Goal: Information Seeking & Learning: Find specific page/section

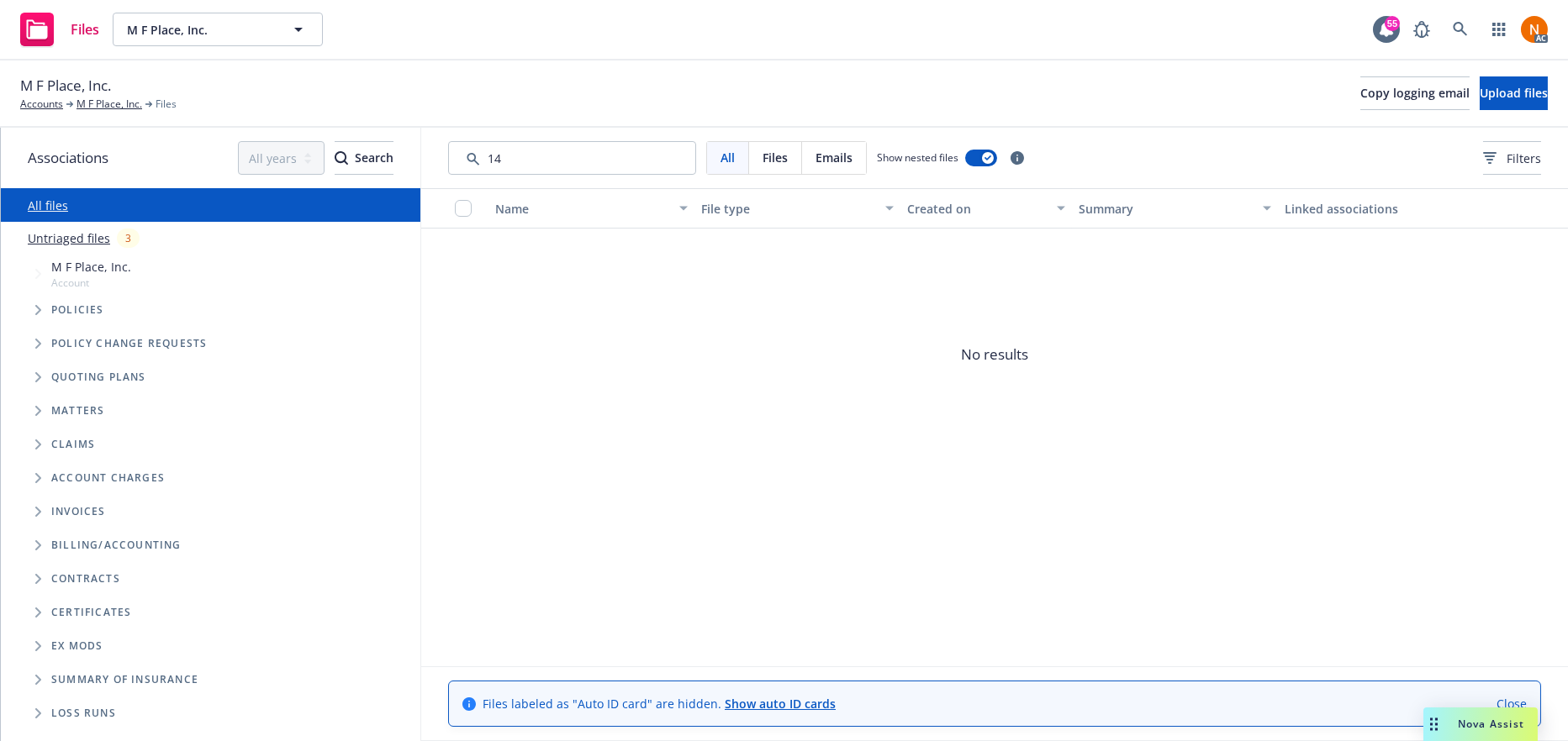
type input "1"
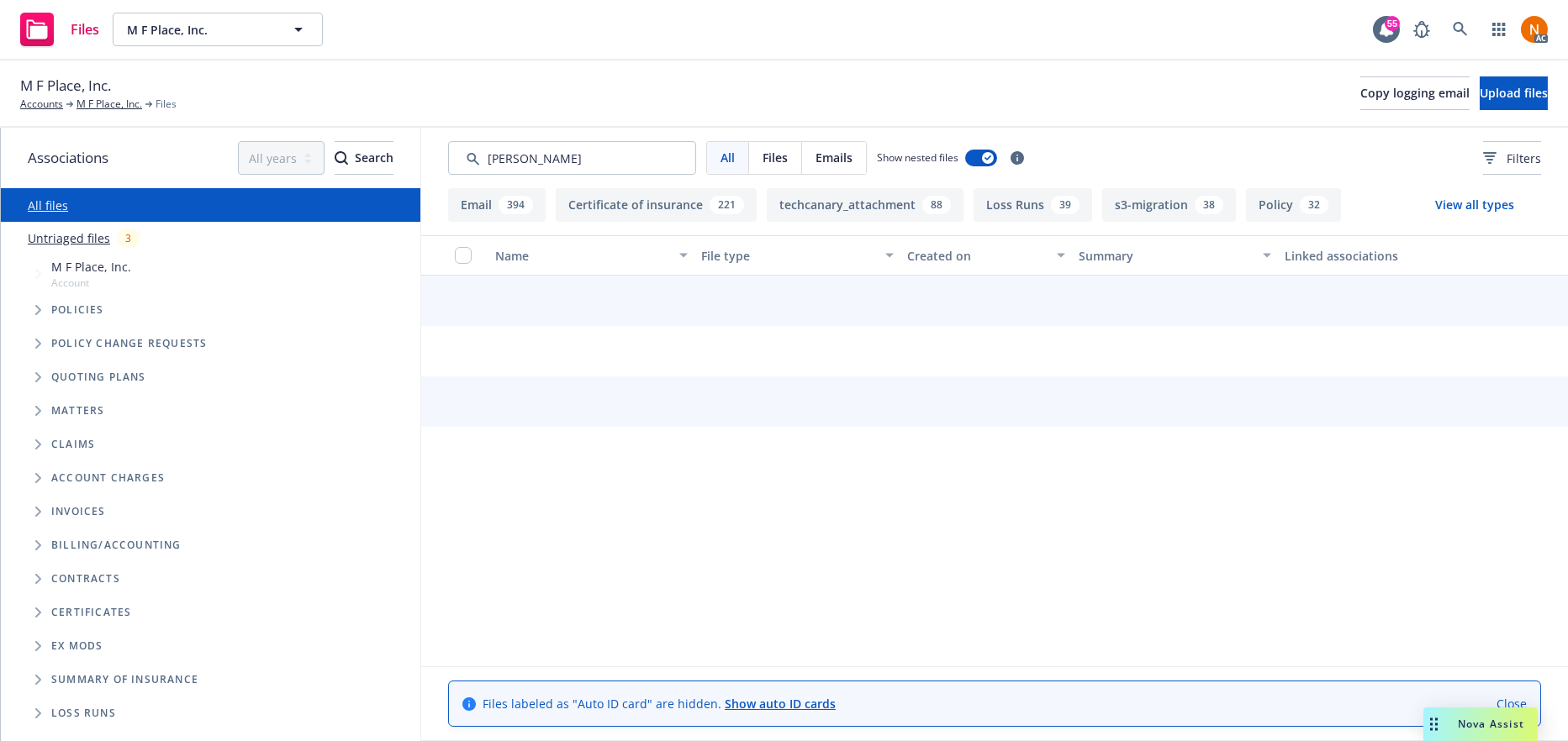
type input "acord"
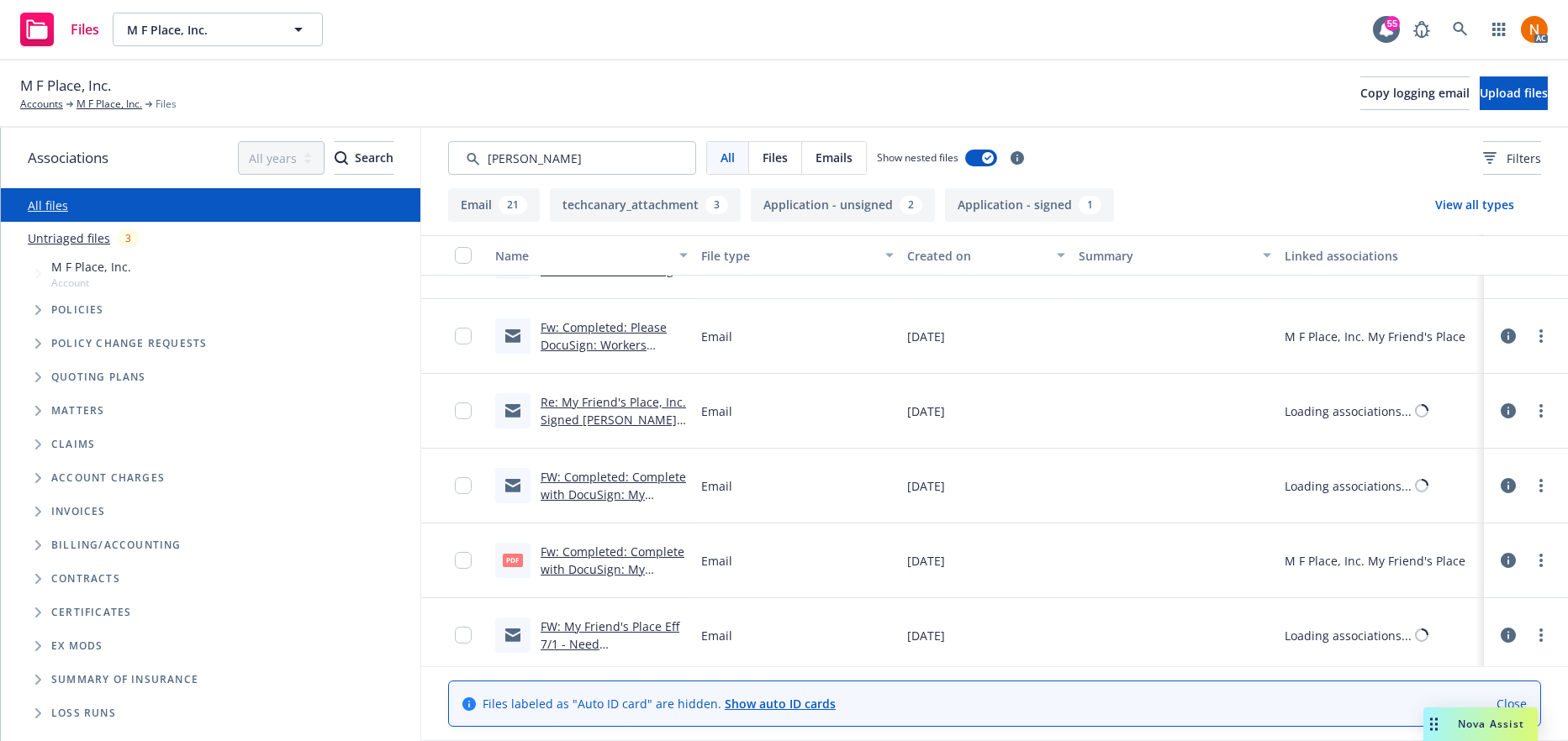
scroll to position [1612, 0]
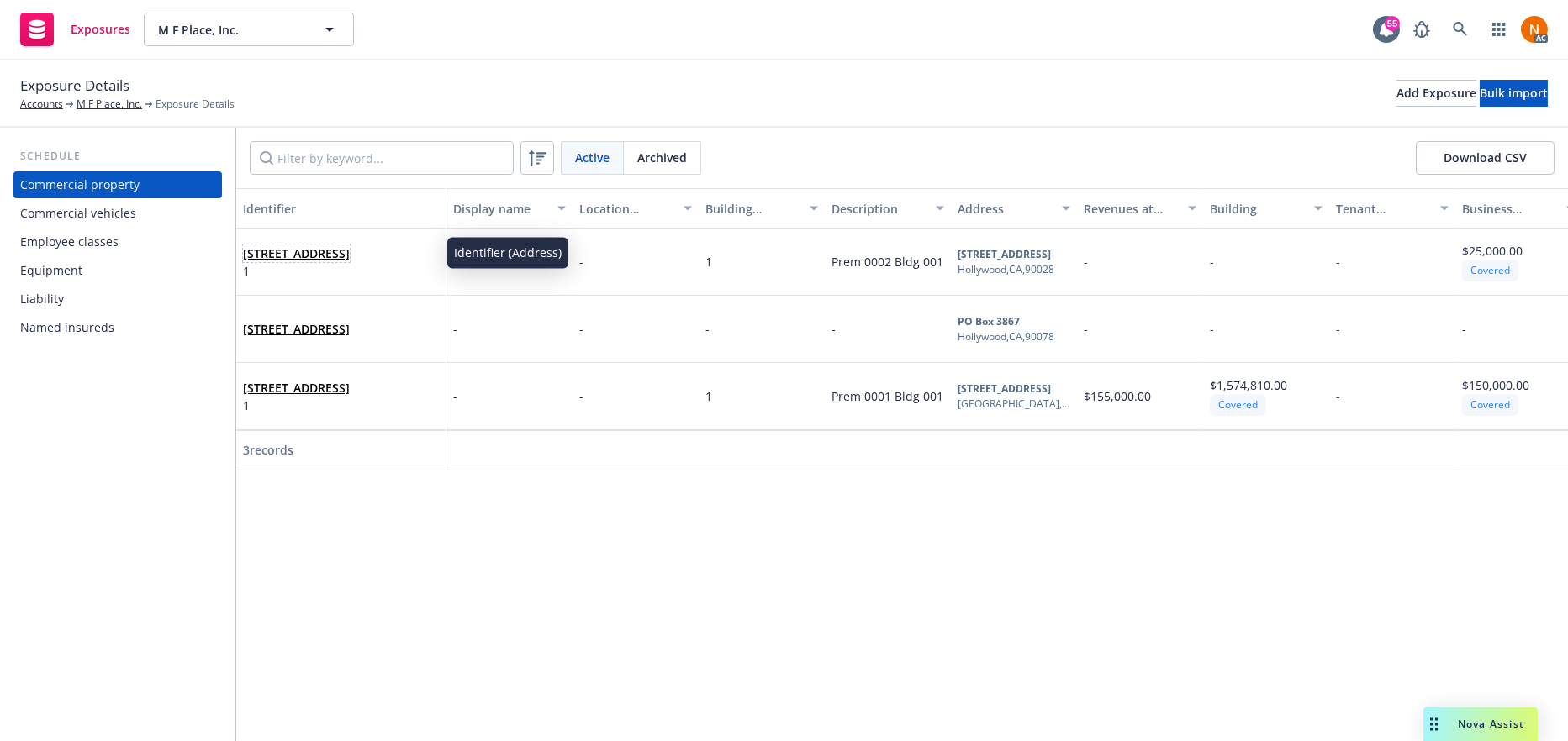
click at [350, 253] on span "5900 Hollywood Blvd Hollywood, CA 90028" at bounding box center [297, 253] width 107 height 18
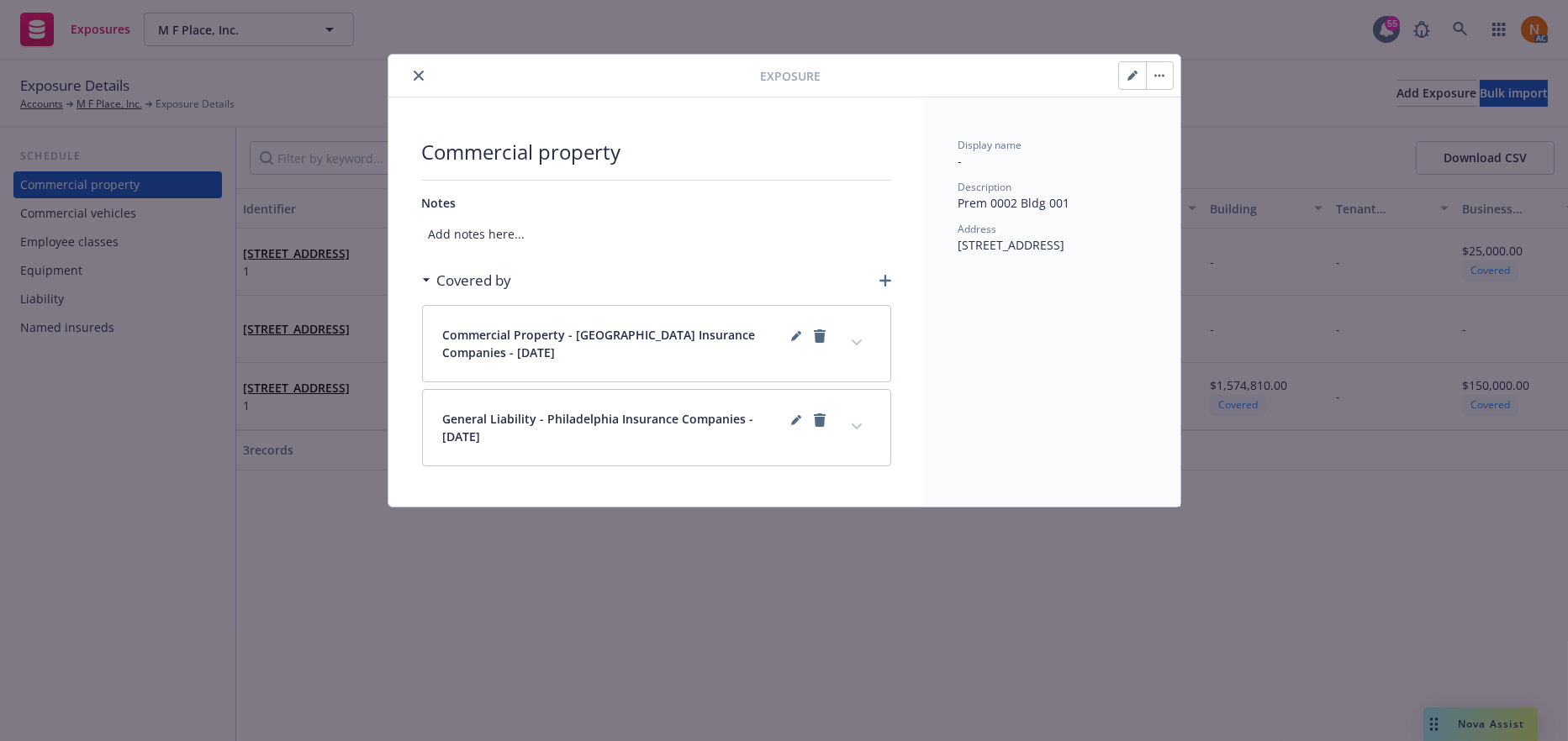
click at [870, 335] on div "Commercial Property - Philadelphia Insurance Companies - 01/01/2025" at bounding box center [657, 344] width 467 height 76
click at [865, 337] on button "expand content" at bounding box center [856, 343] width 27 height 26
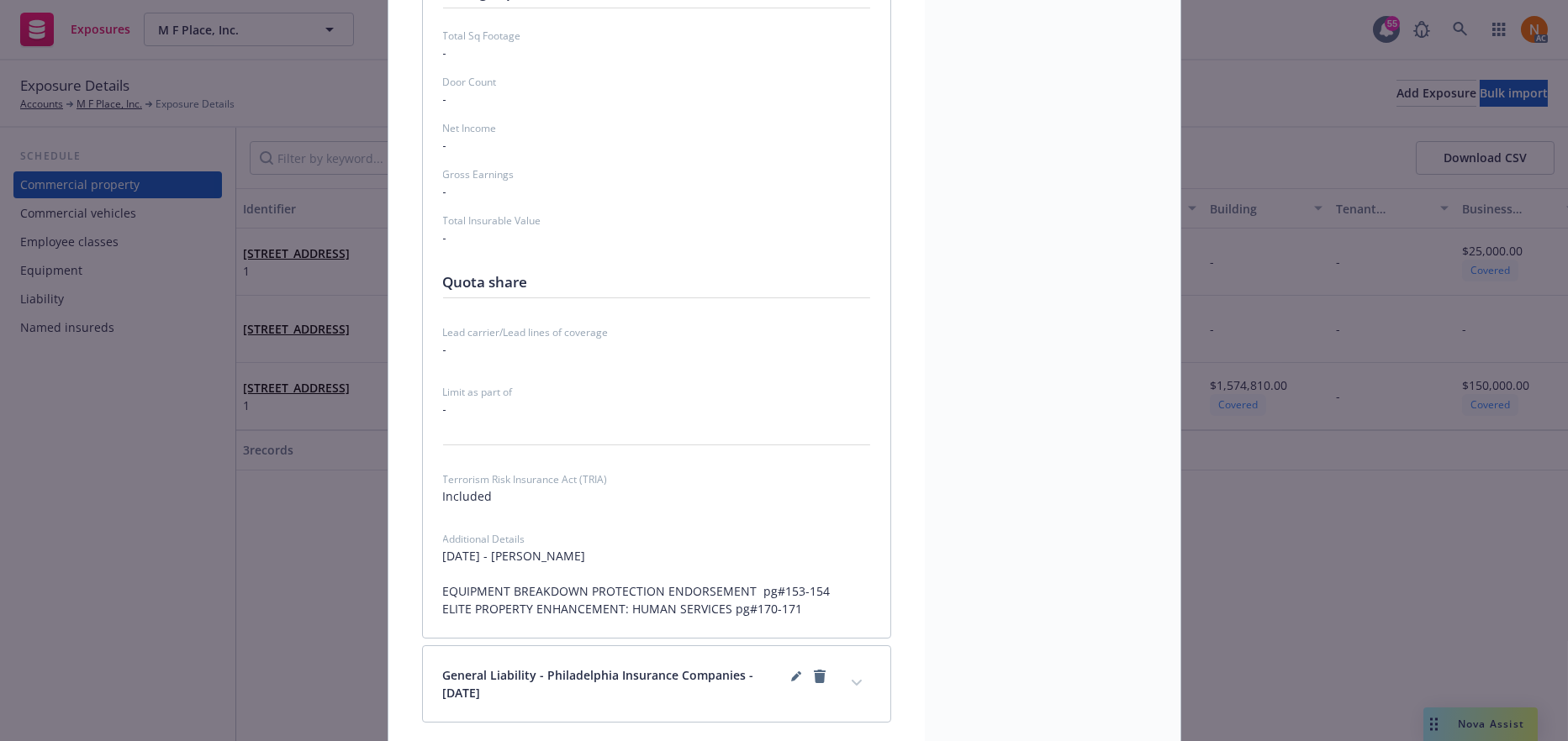
scroll to position [7651, 0]
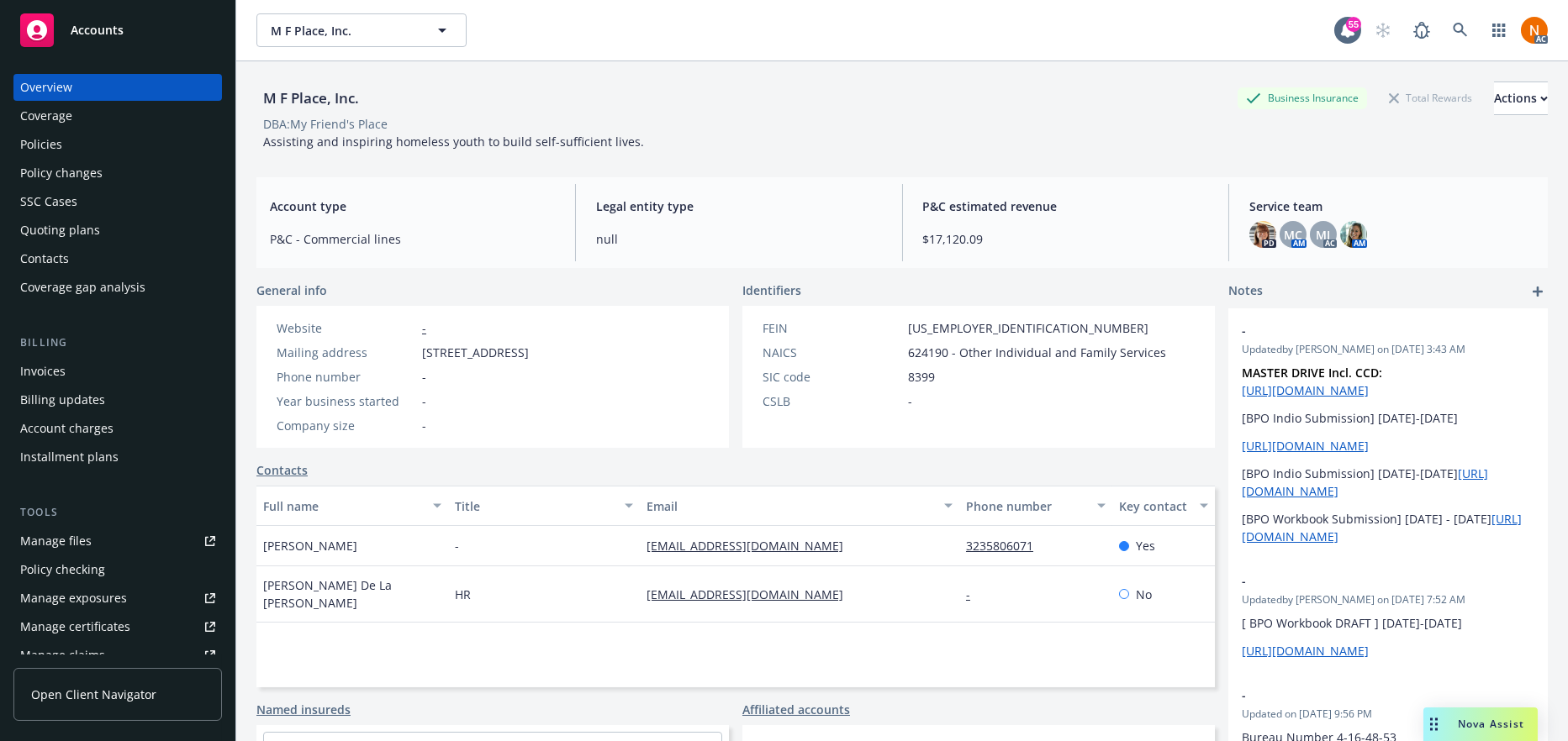
drag, startPoint x: 401, startPoint y: 536, endPoint x: 249, endPoint y: 542, distance: 152.1
click at [249, 542] on div "M F Place, Inc. Business Insurance Total Rewards Actions DBA: My Friend's Place…" at bounding box center [902, 432] width 1332 height 741
copy span "[PERSON_NAME]"
click at [119, 144] on div "Policies" at bounding box center [118, 144] width 195 height 26
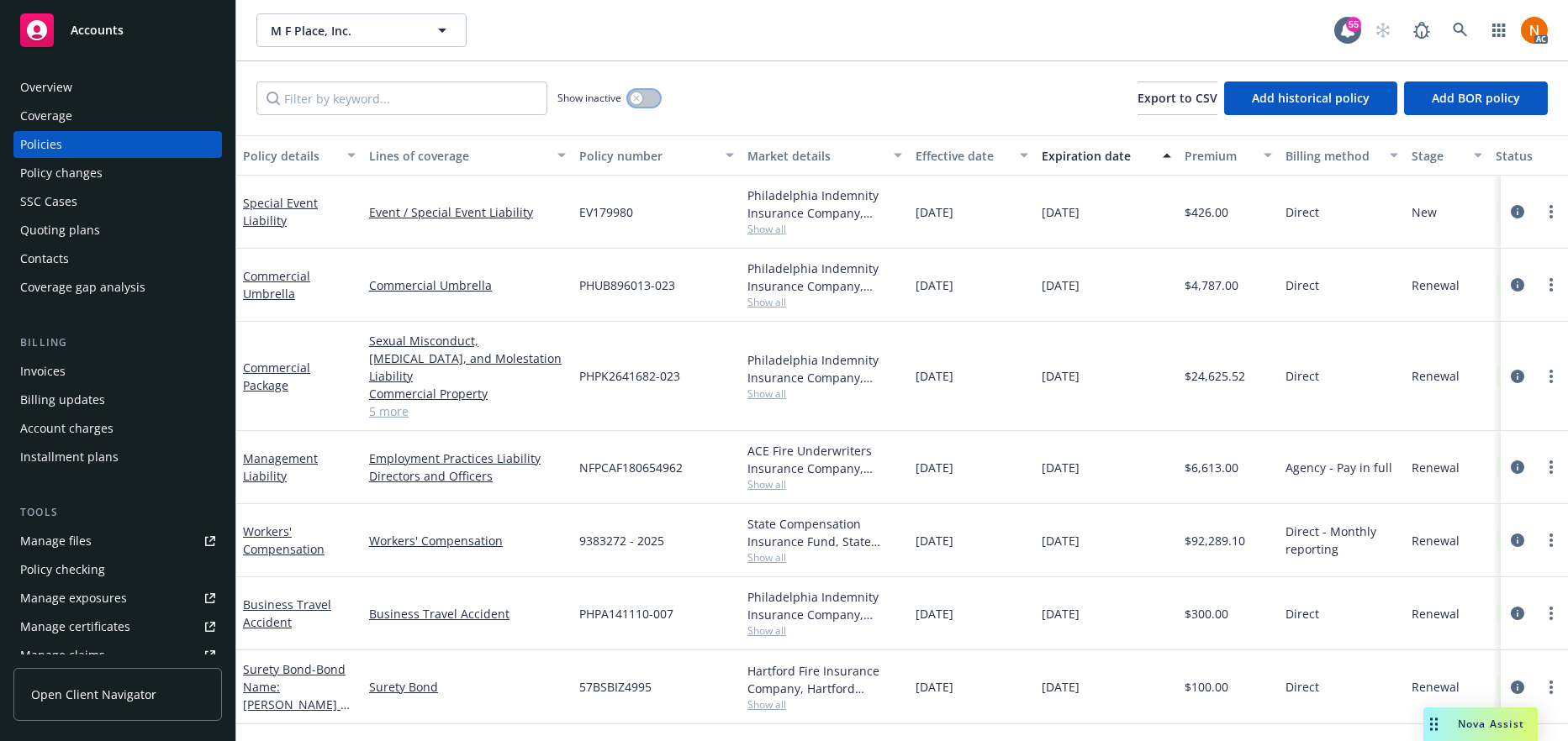
click at [646, 92] on button "button" at bounding box center [644, 98] width 32 height 17
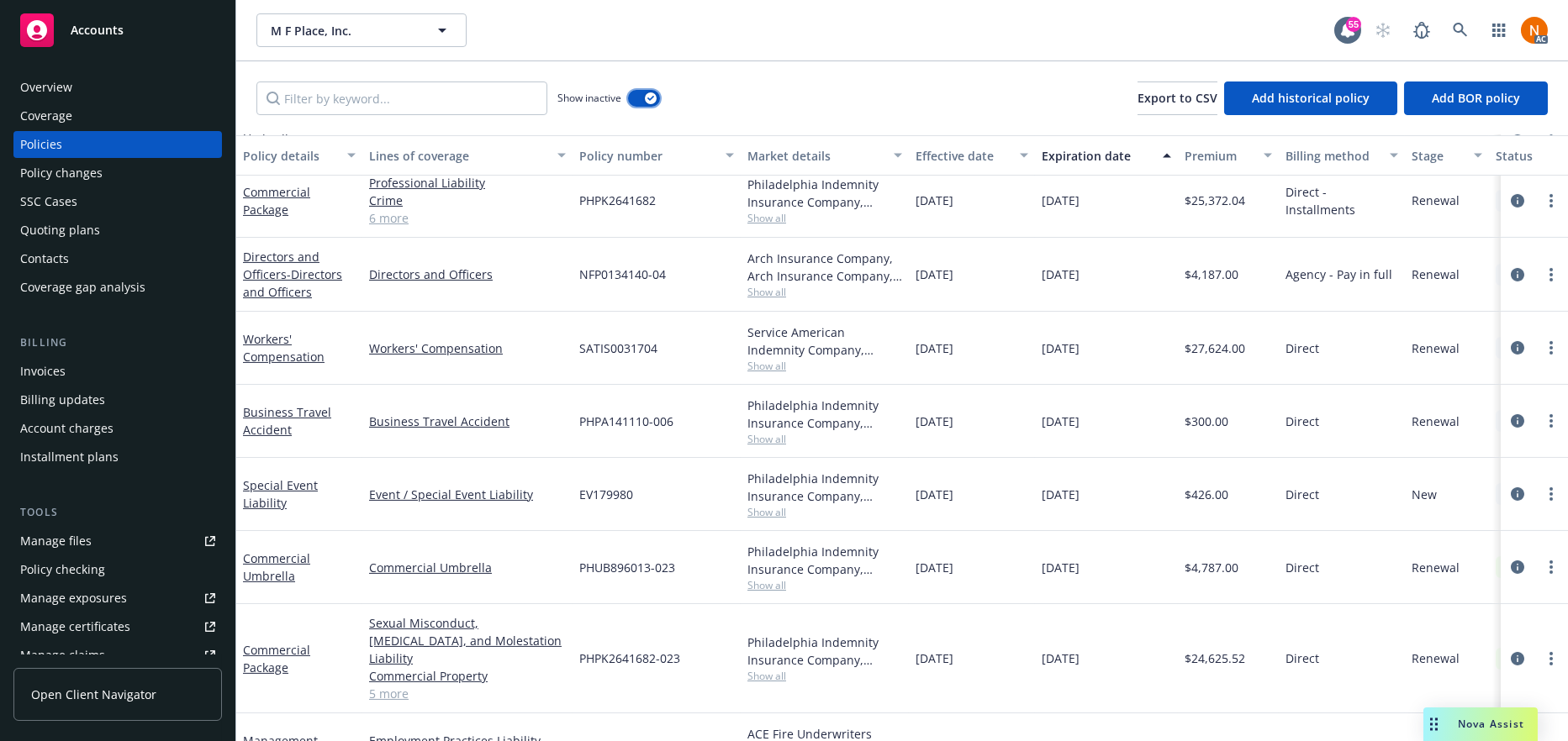
scroll to position [2624, 0]
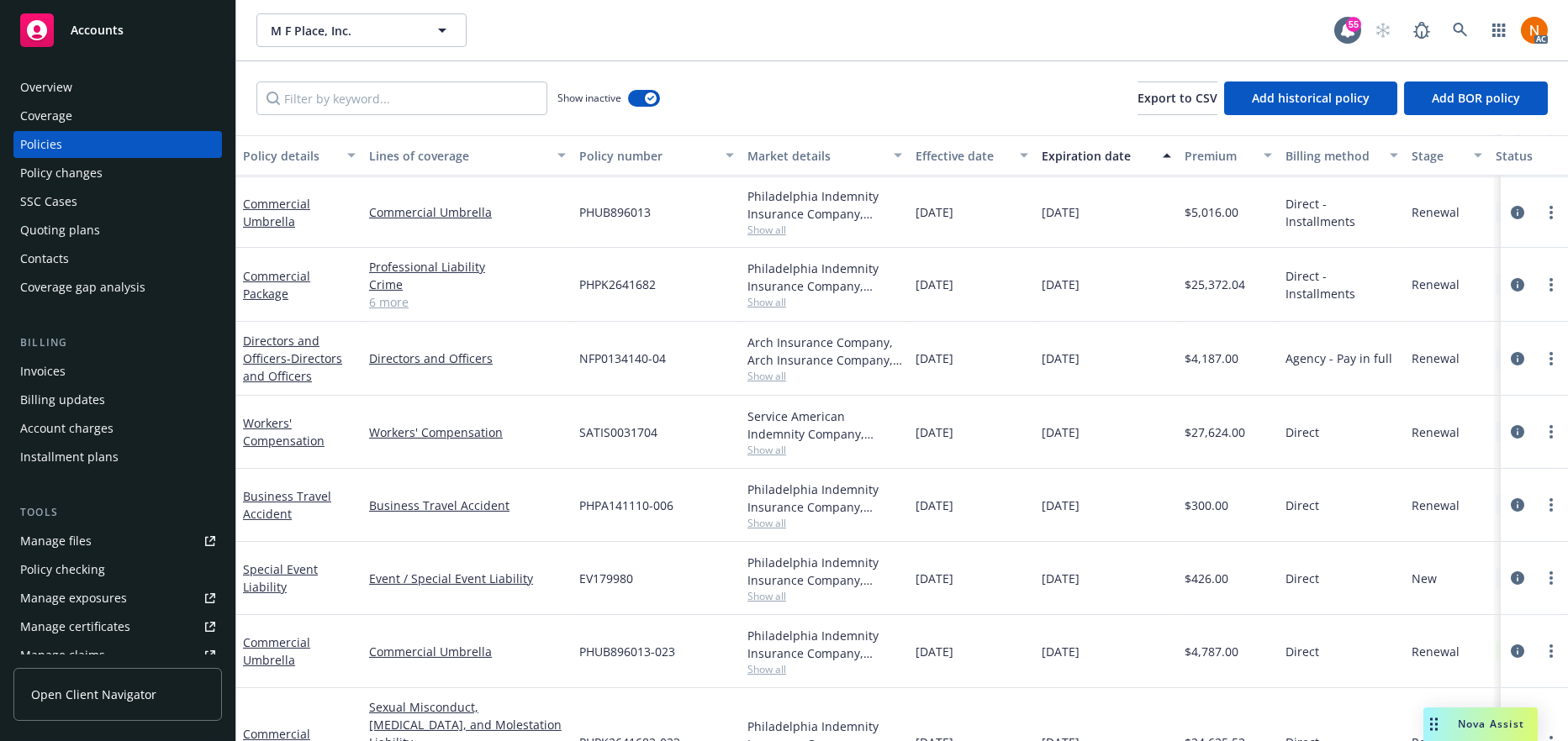
click at [639, 212] on span "PHUB896013" at bounding box center [615, 212] width 72 height 18
copy span "PHUB896013"
click at [241, 354] on div "Directors and Officers - Directors and Officers" at bounding box center [299, 358] width 126 height 74
click at [1460, 20] on link at bounding box center [1461, 30] width 33 height 33
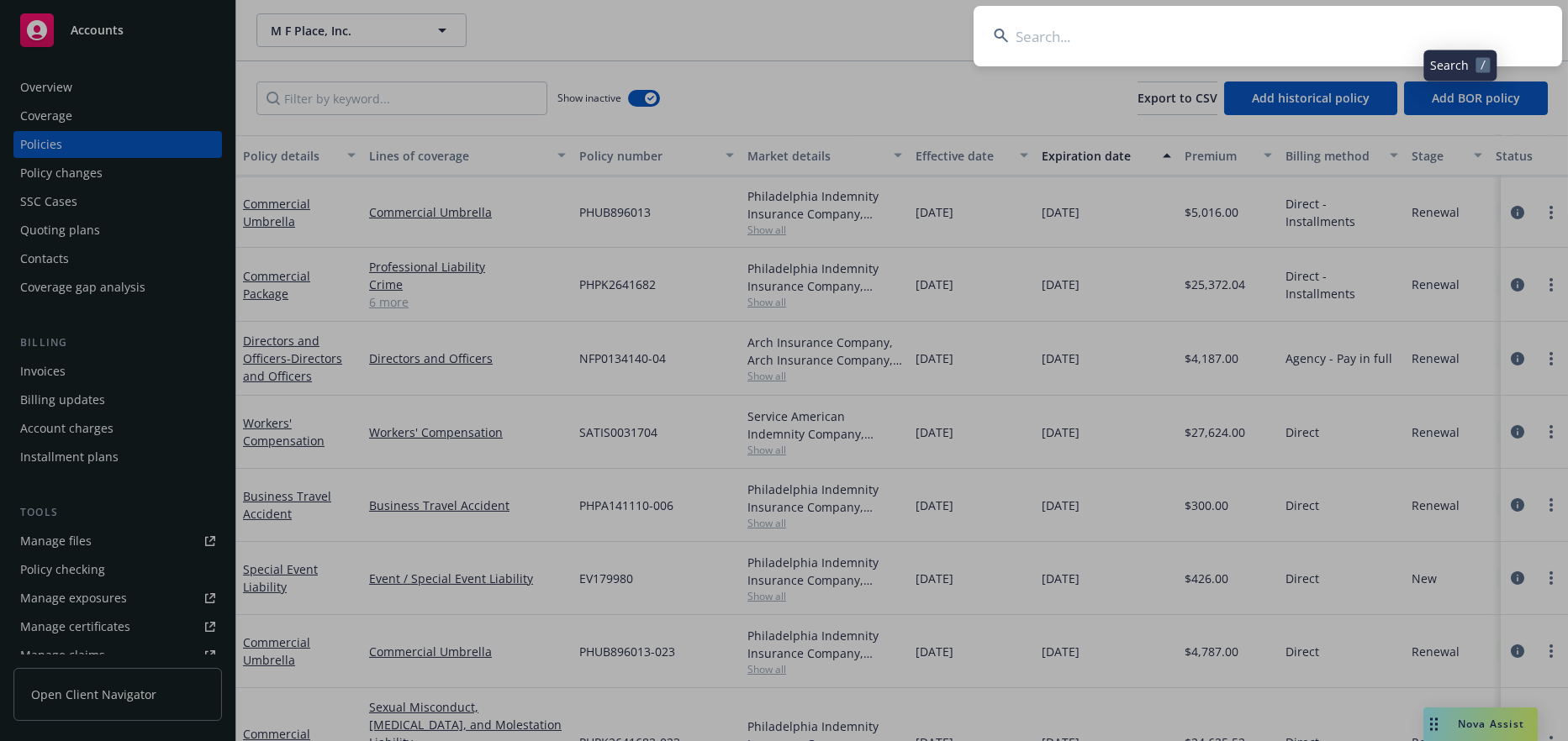
click at [1174, 26] on input at bounding box center [1269, 36] width 589 height 61
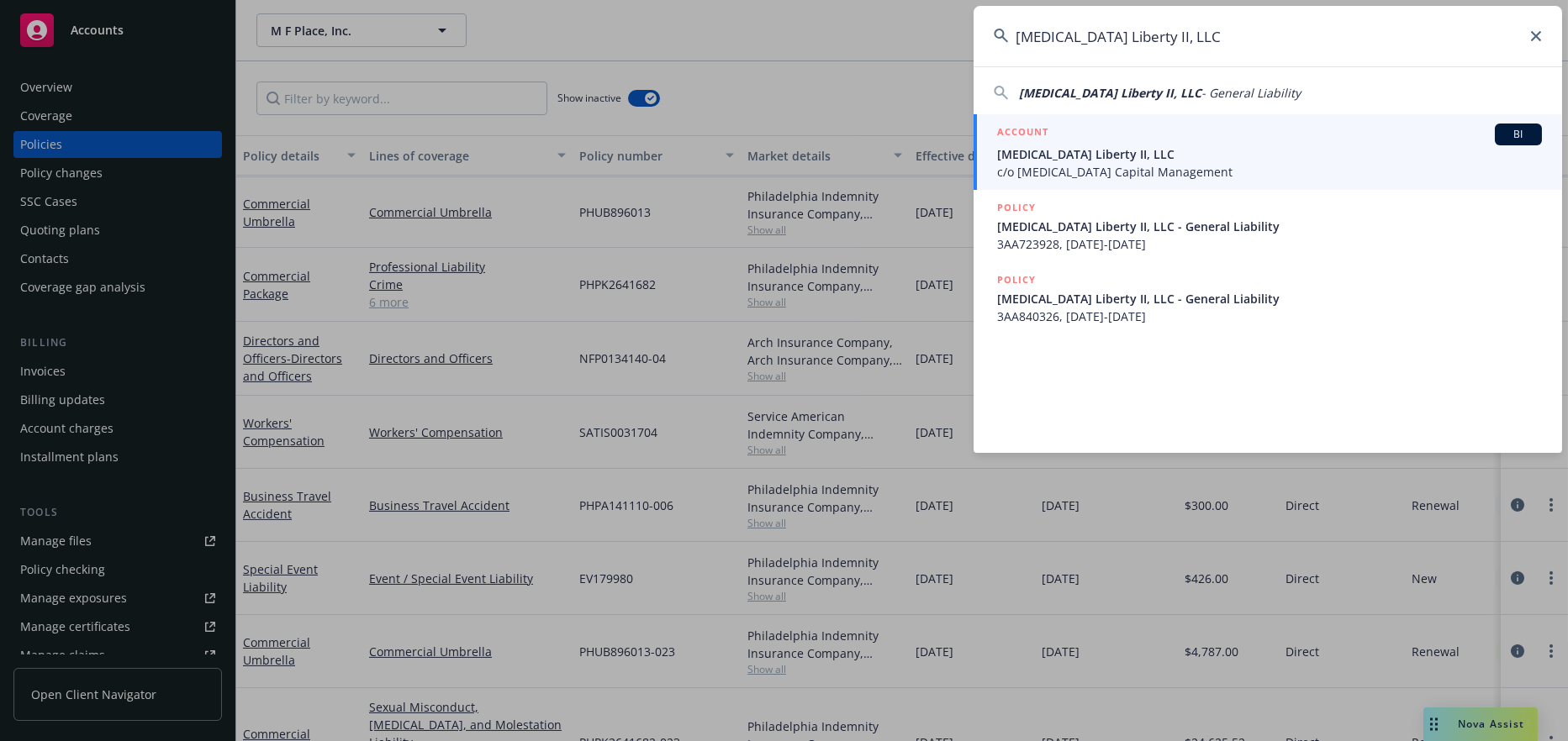
type input "Encore Liberty II, LLC"
click at [1124, 141] on div "ACCOUNT BI" at bounding box center [1270, 134] width 545 height 22
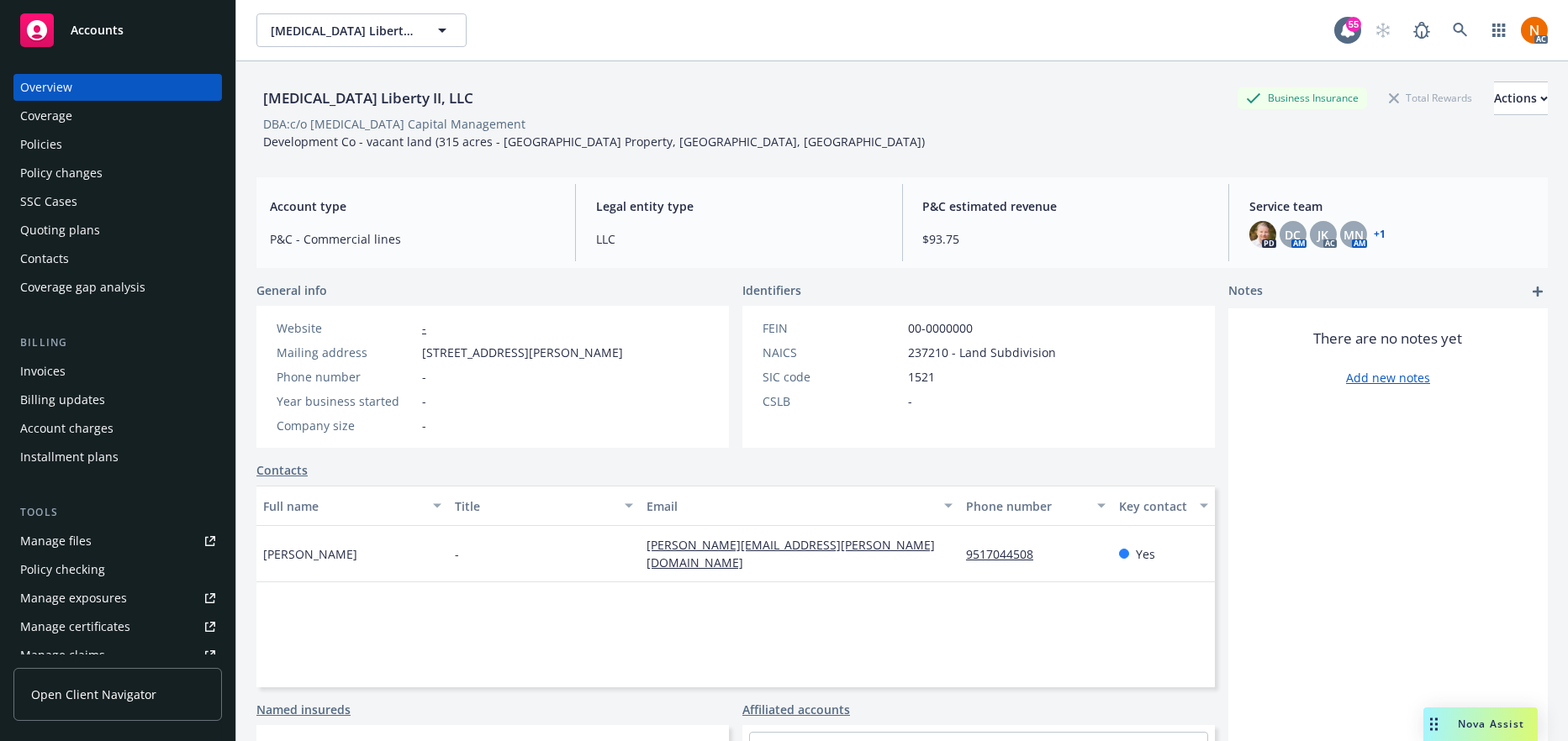
click at [498, 471] on div "General info Website - Mailing address 770 Tamalpais Dr Ste 401B, Corte Madera,…" at bounding box center [735, 593] width 958 height 622
click at [422, 155] on div "Encore Liberty II, LLC Business Insurance Total Rewards Actions DBA: c/o Encore…" at bounding box center [902, 113] width 1292 height 102
click at [441, 155] on div "Encore Liberty II, LLC Business Insurance Total Rewards Actions DBA: c/o Encore…" at bounding box center [902, 113] width 1292 height 102
click at [108, 542] on link "Manage files" at bounding box center [118, 541] width 208 height 26
click at [676, 206] on span "Legal entity type" at bounding box center [738, 206] width 285 height 18
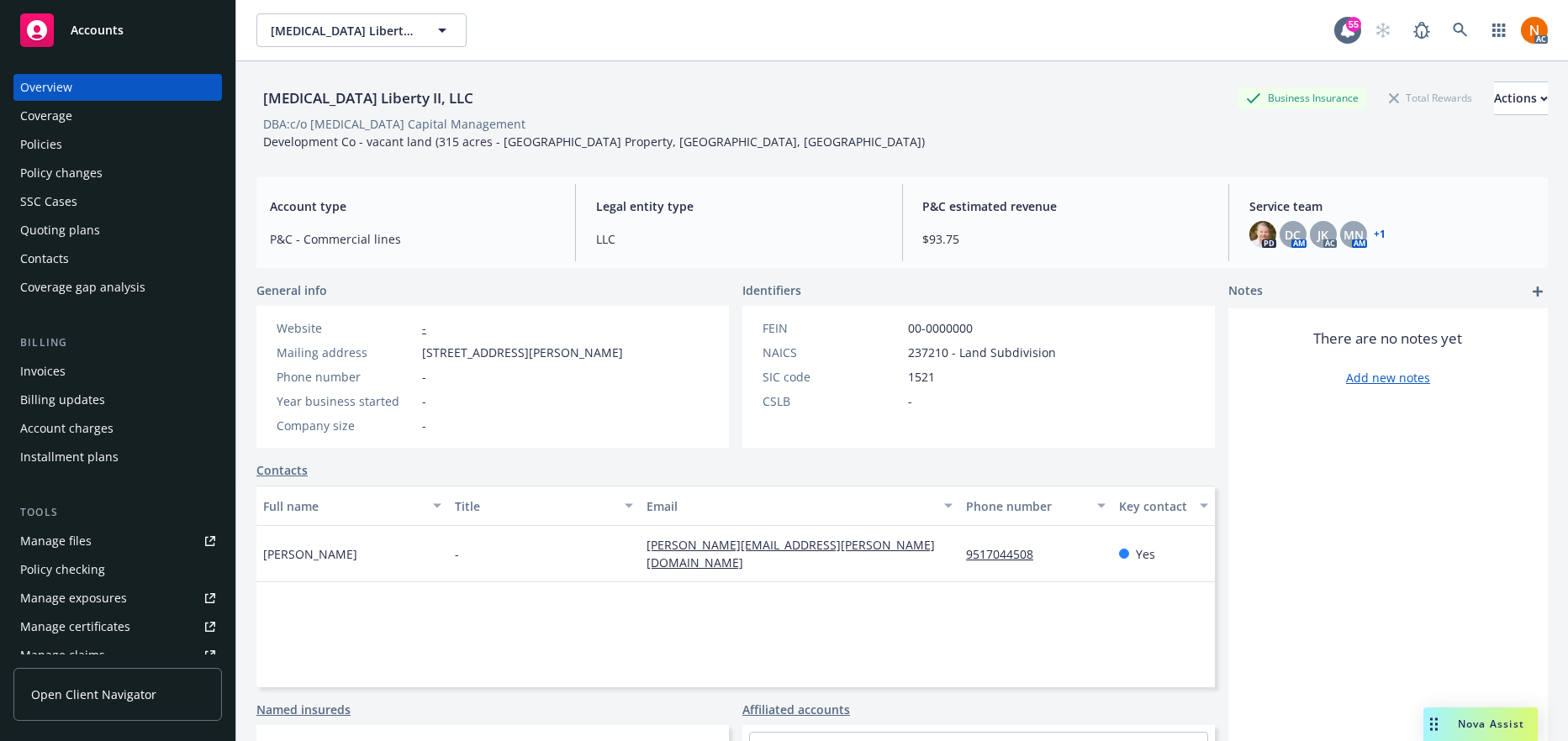
click at [661, 161] on div "Encore Liberty II, LLC Business Insurance Total Rewards Actions DBA: c/o Encore…" at bounding box center [902, 113] width 1292 height 102
click at [683, 147] on div "Encore Liberty II, LLC Business Insurance Total Rewards Actions DBA: c/o Encore…" at bounding box center [902, 116] width 1292 height 69
drag, startPoint x: 730, startPoint y: 143, endPoint x: 264, endPoint y: 143, distance: 466.0
click at [264, 143] on div "Encore Liberty II, LLC Business Insurance Total Rewards Actions DBA: c/o Encore…" at bounding box center [902, 116] width 1292 height 69
copy span "Development Co - vacant land (315 acres - Brann Property, Rio Vista, CA)"
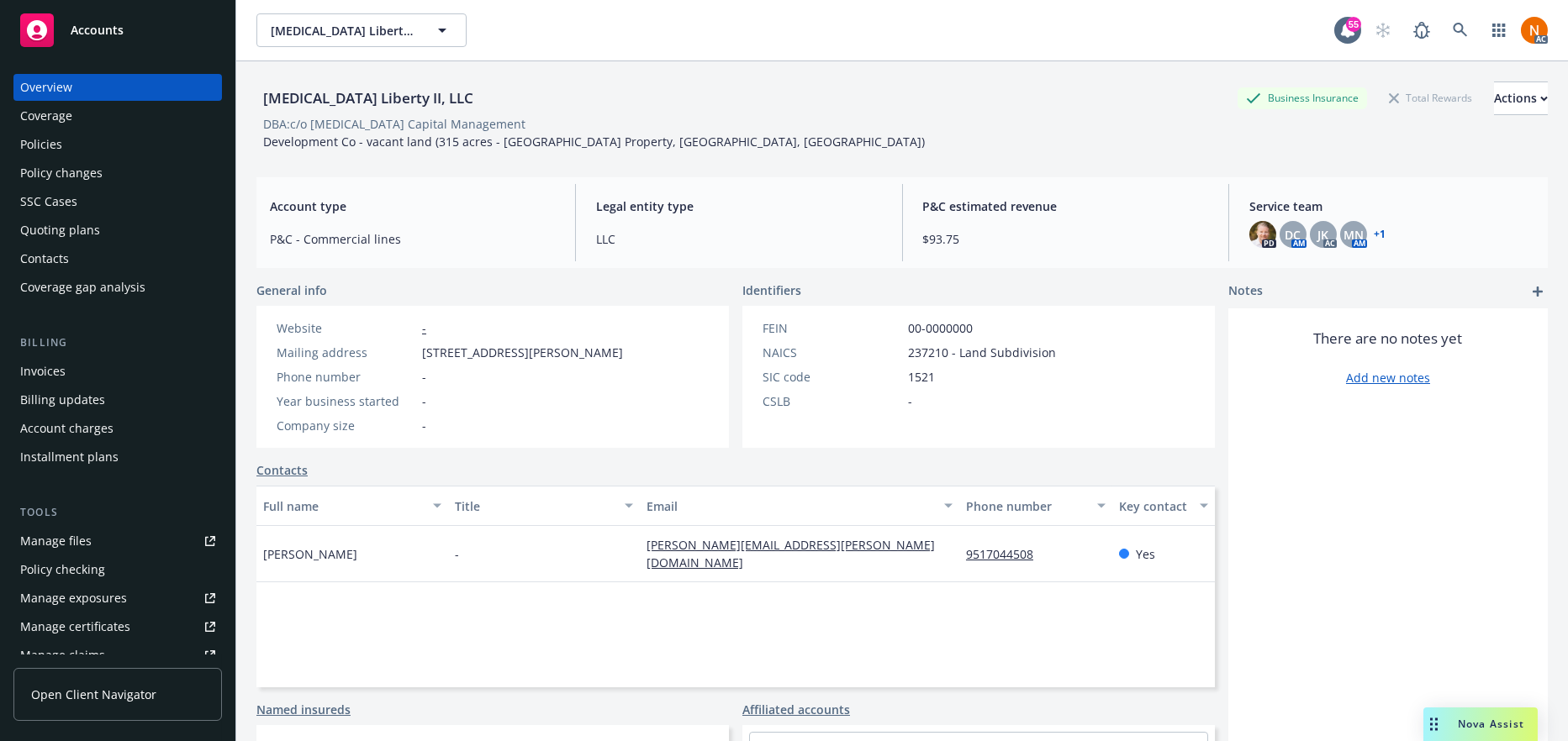
click at [800, 382] on div "SIC code" at bounding box center [832, 377] width 138 height 18
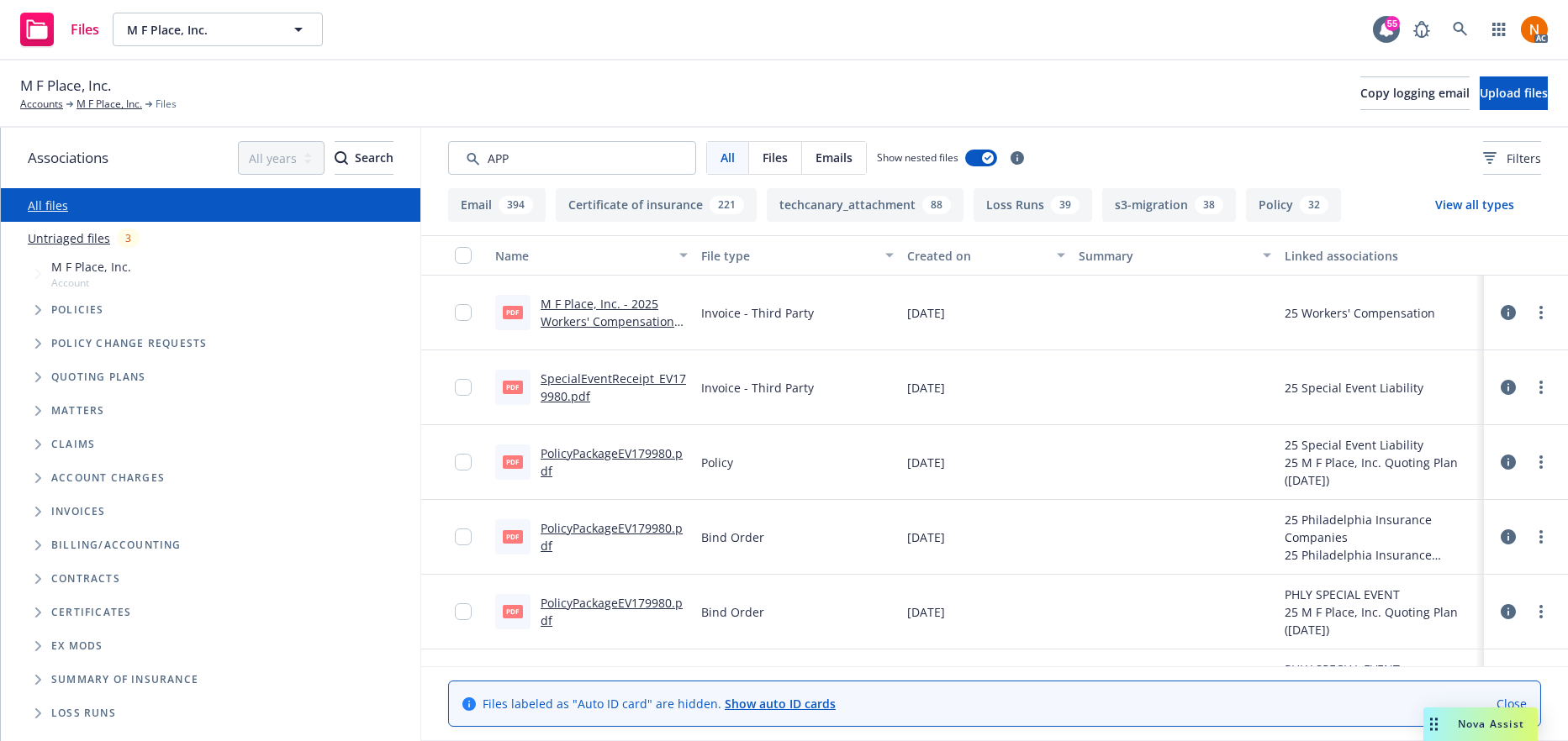
type input "APP"
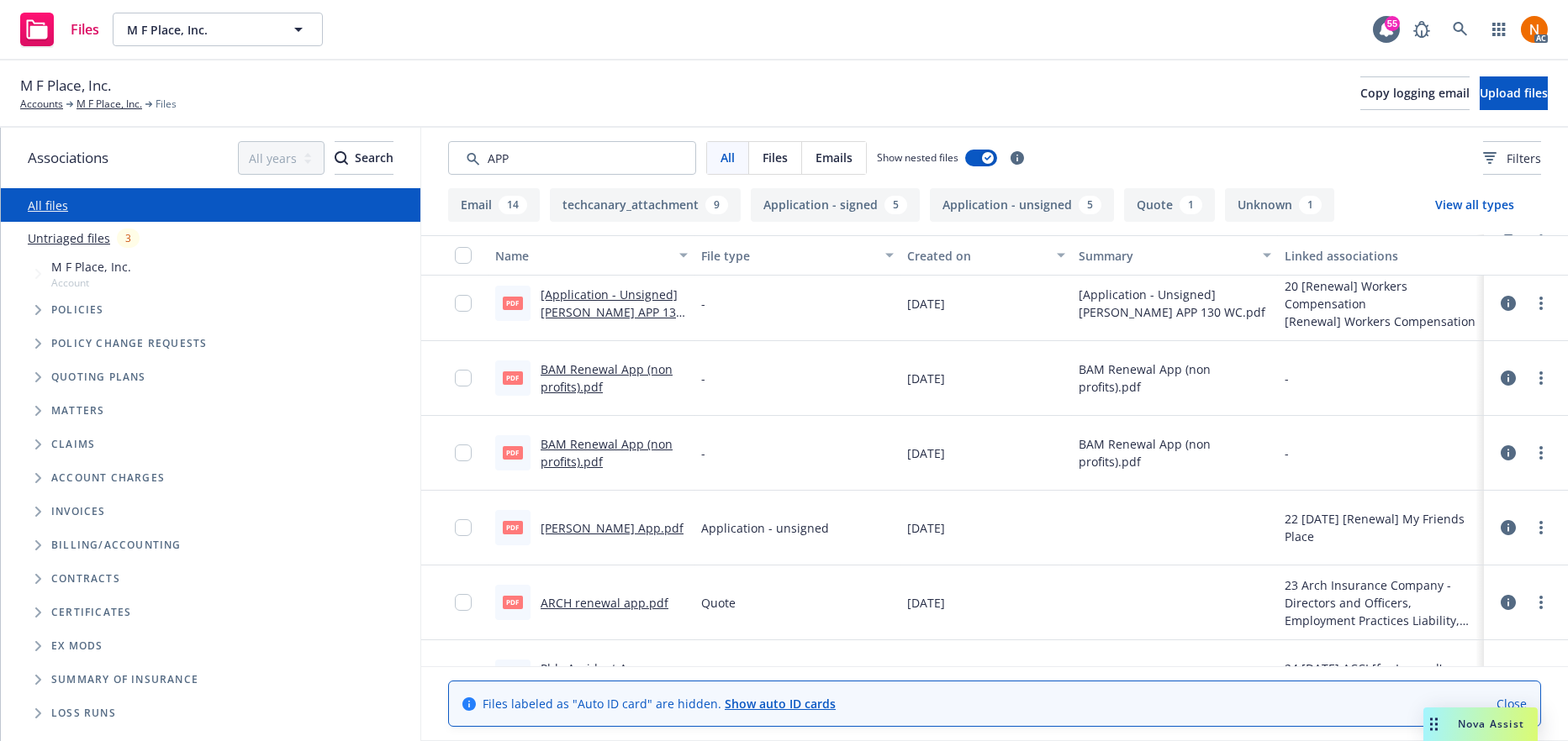
scroll to position [168, 0]
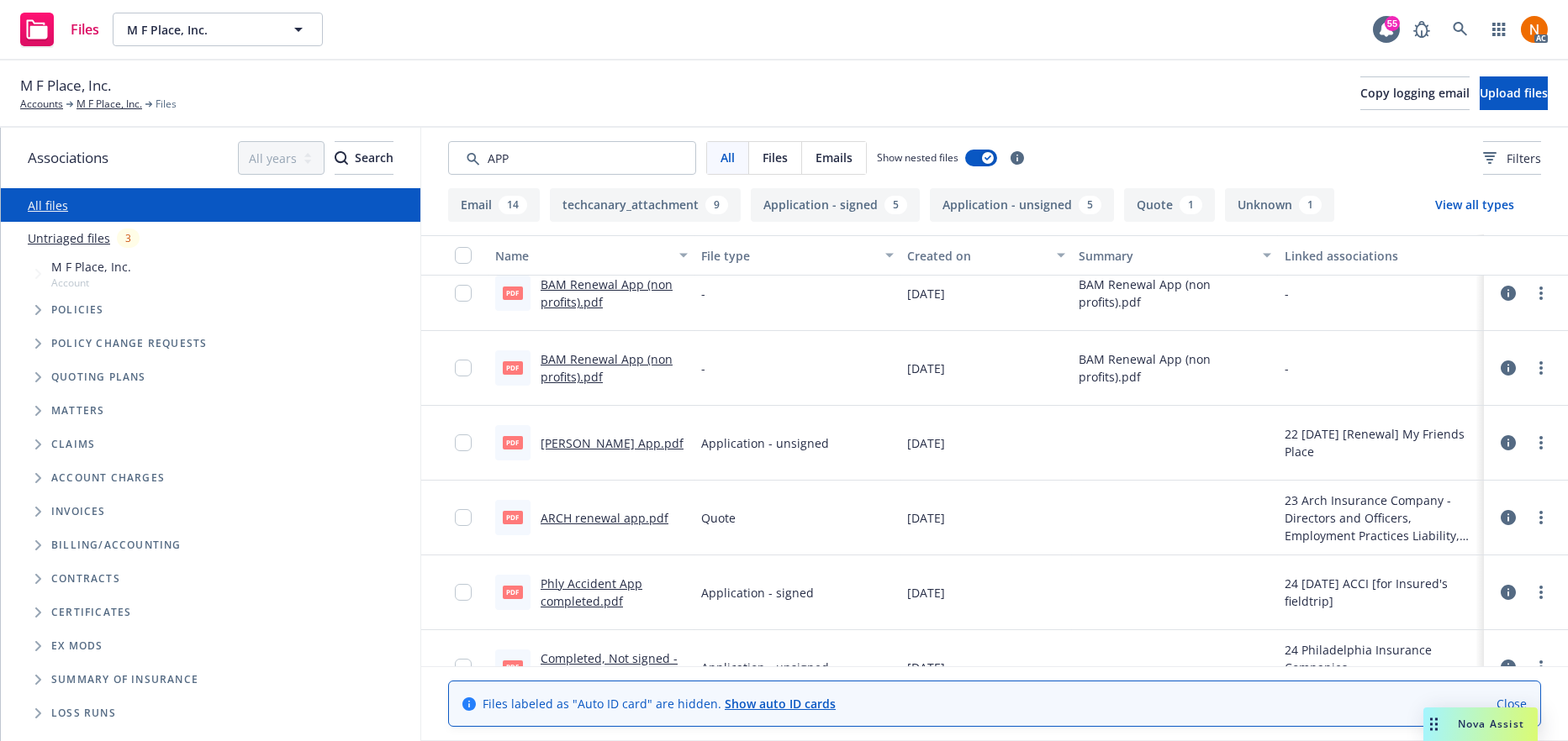
click at [598, 436] on link "Acord App.pdf" at bounding box center [613, 444] width 143 height 16
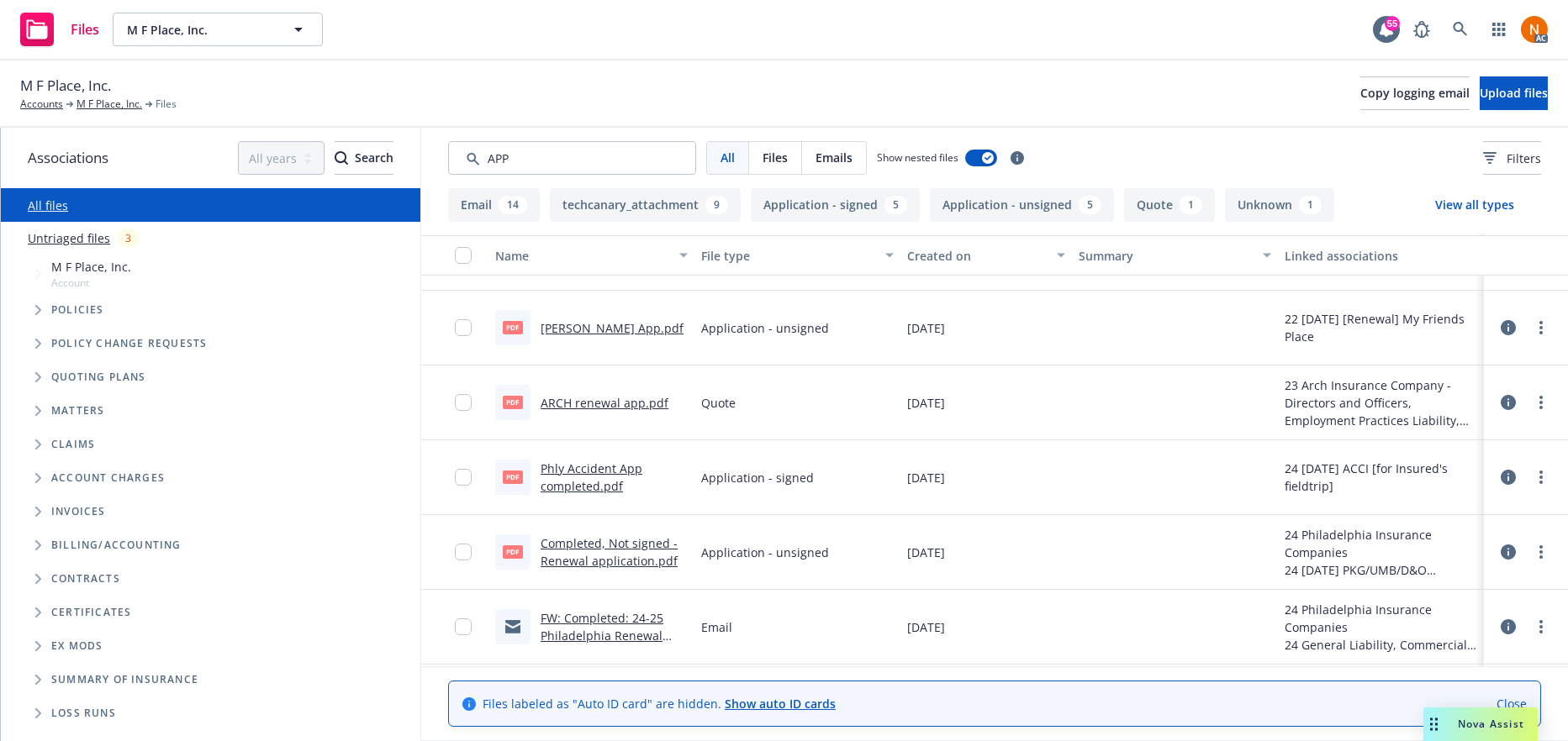
scroll to position [337, 0]
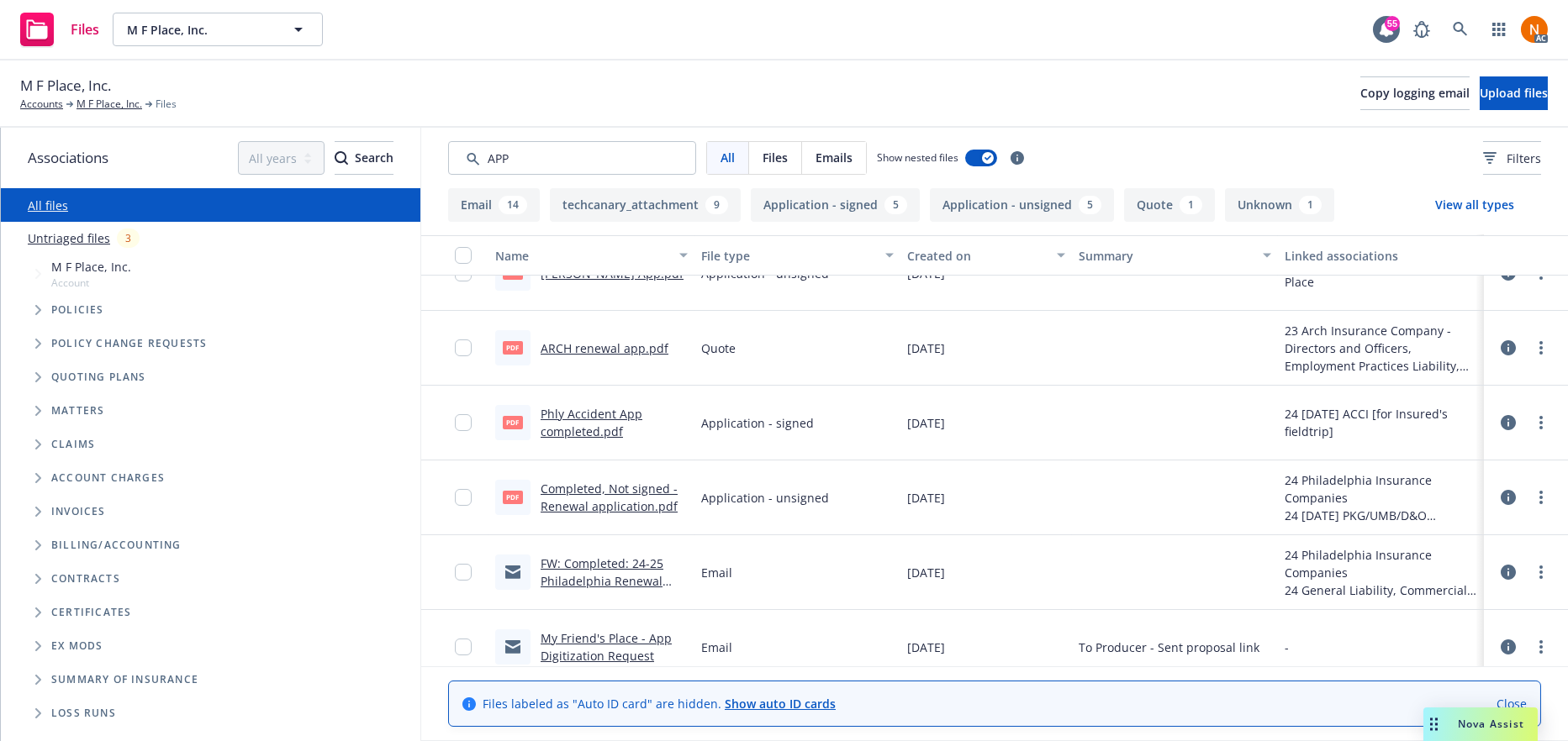
click at [606, 412] on link "Phly Accident App completed.pdf" at bounding box center [592, 423] width 102 height 33
click at [589, 486] on link "Completed, Not signed - Renewal application.pdf" at bounding box center [610, 498] width 137 height 33
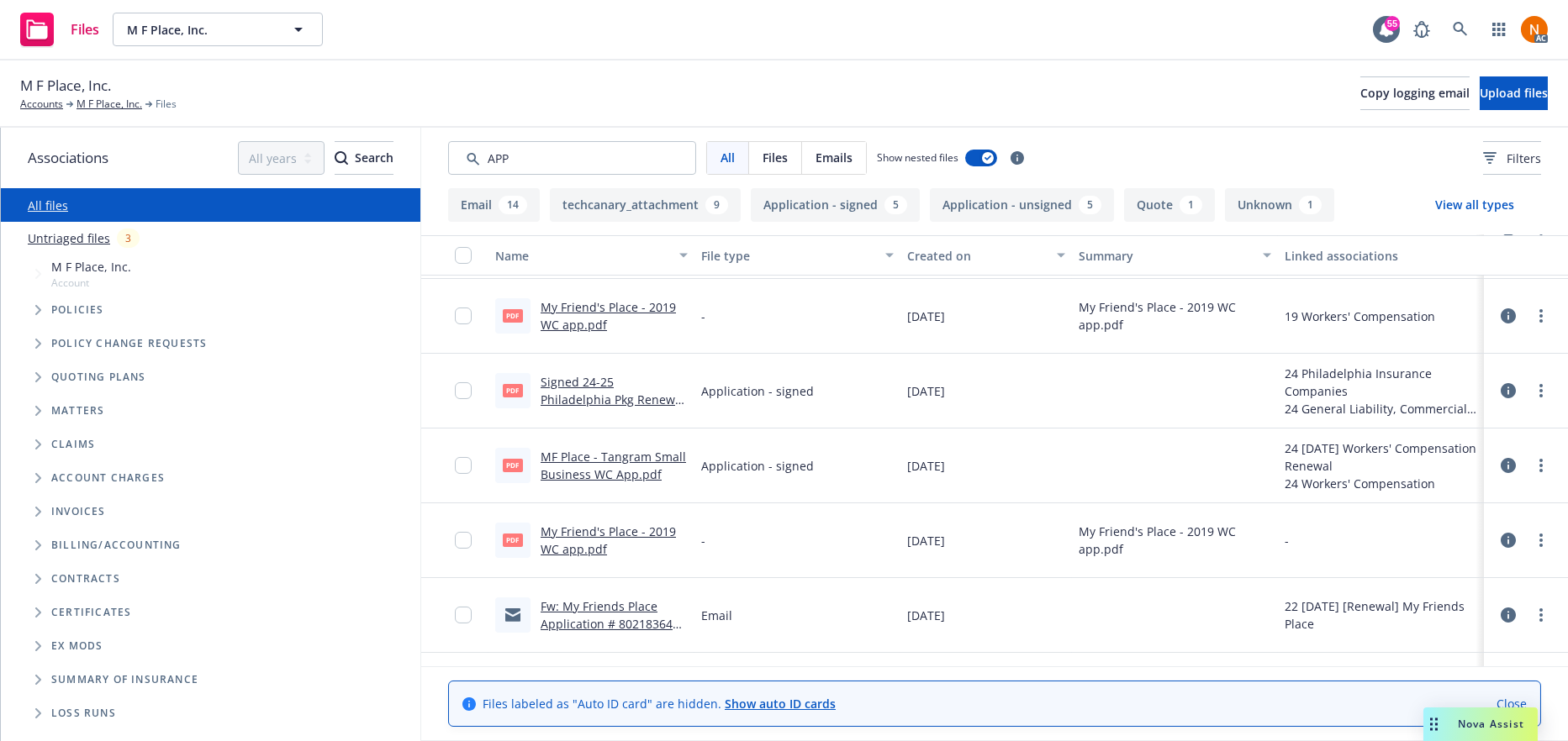
scroll to position [840, 0]
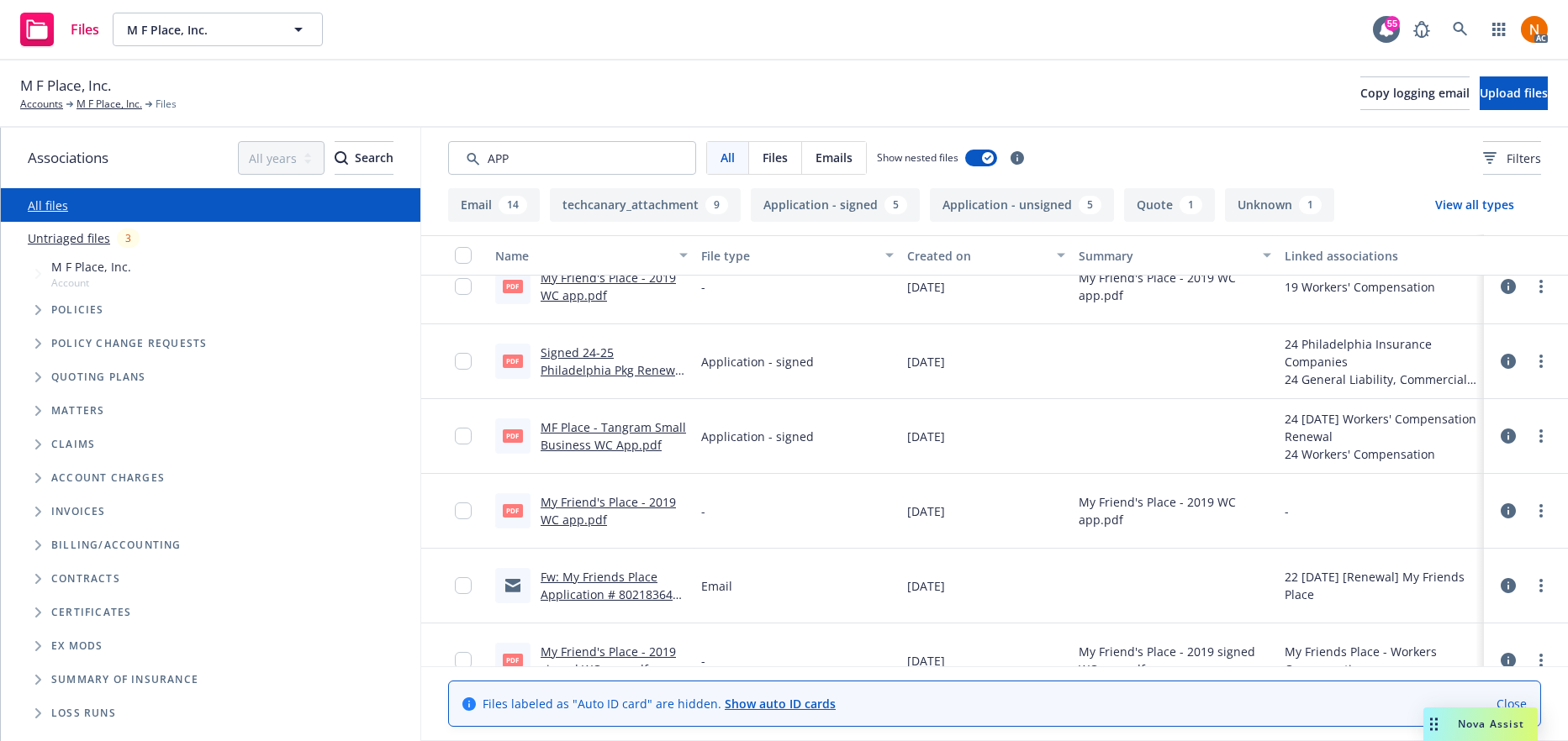
click at [591, 349] on link "Signed 24-25 Philadelphia Pkg Renewal Application.pdf" at bounding box center [613, 370] width 144 height 51
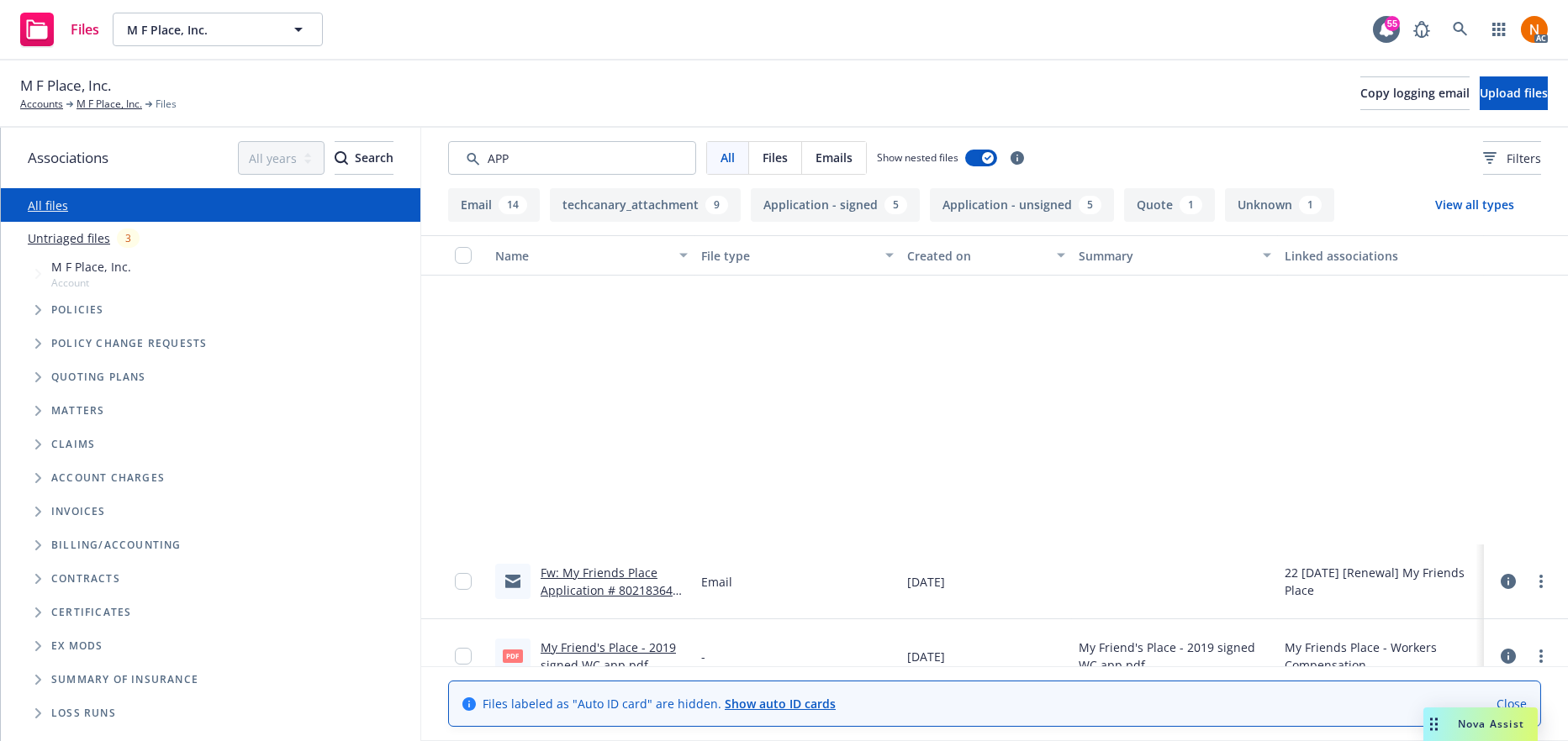
scroll to position [1261, 0]
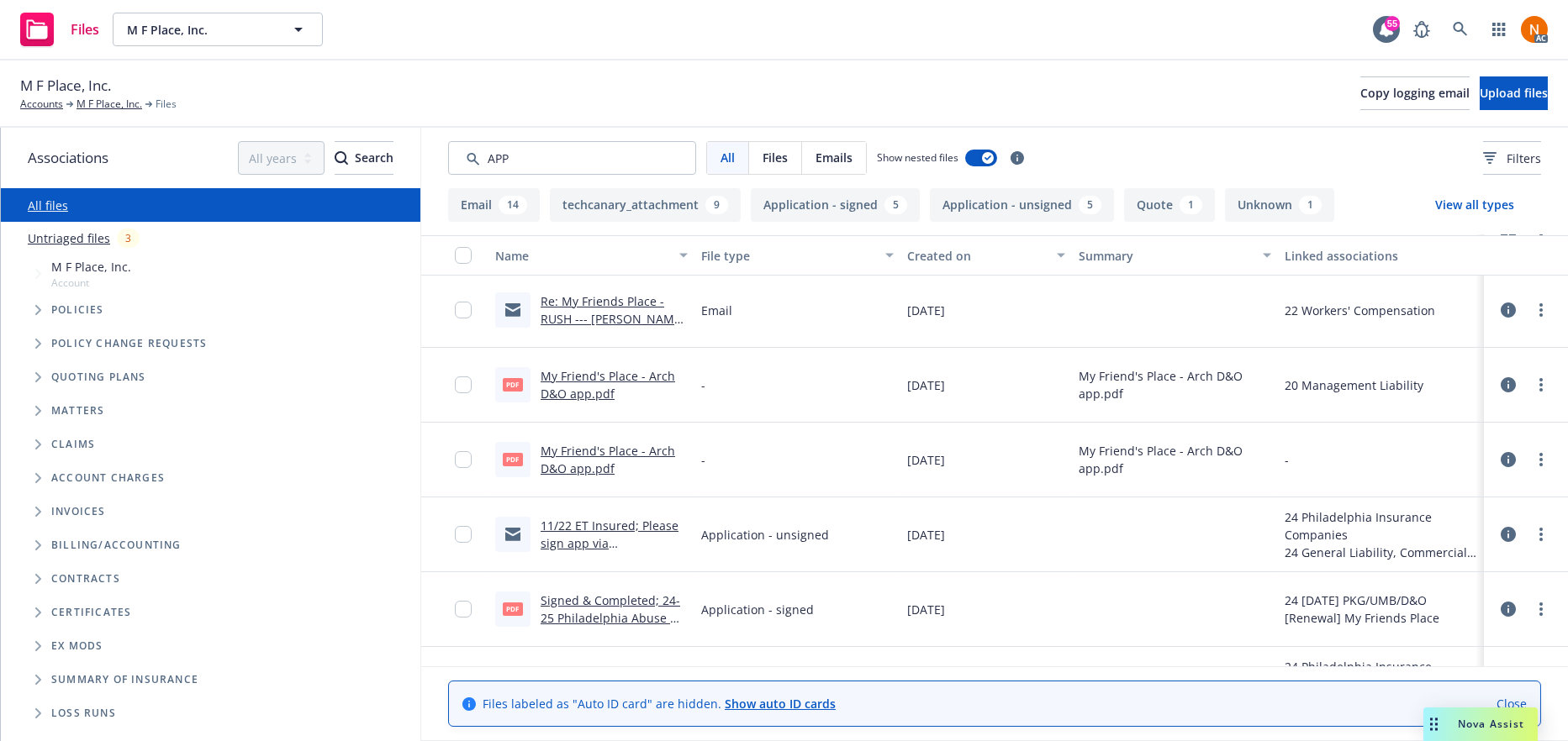
click at [616, 375] on link "My Friend's Place - Arch D&O app.pdf" at bounding box center [608, 385] width 135 height 33
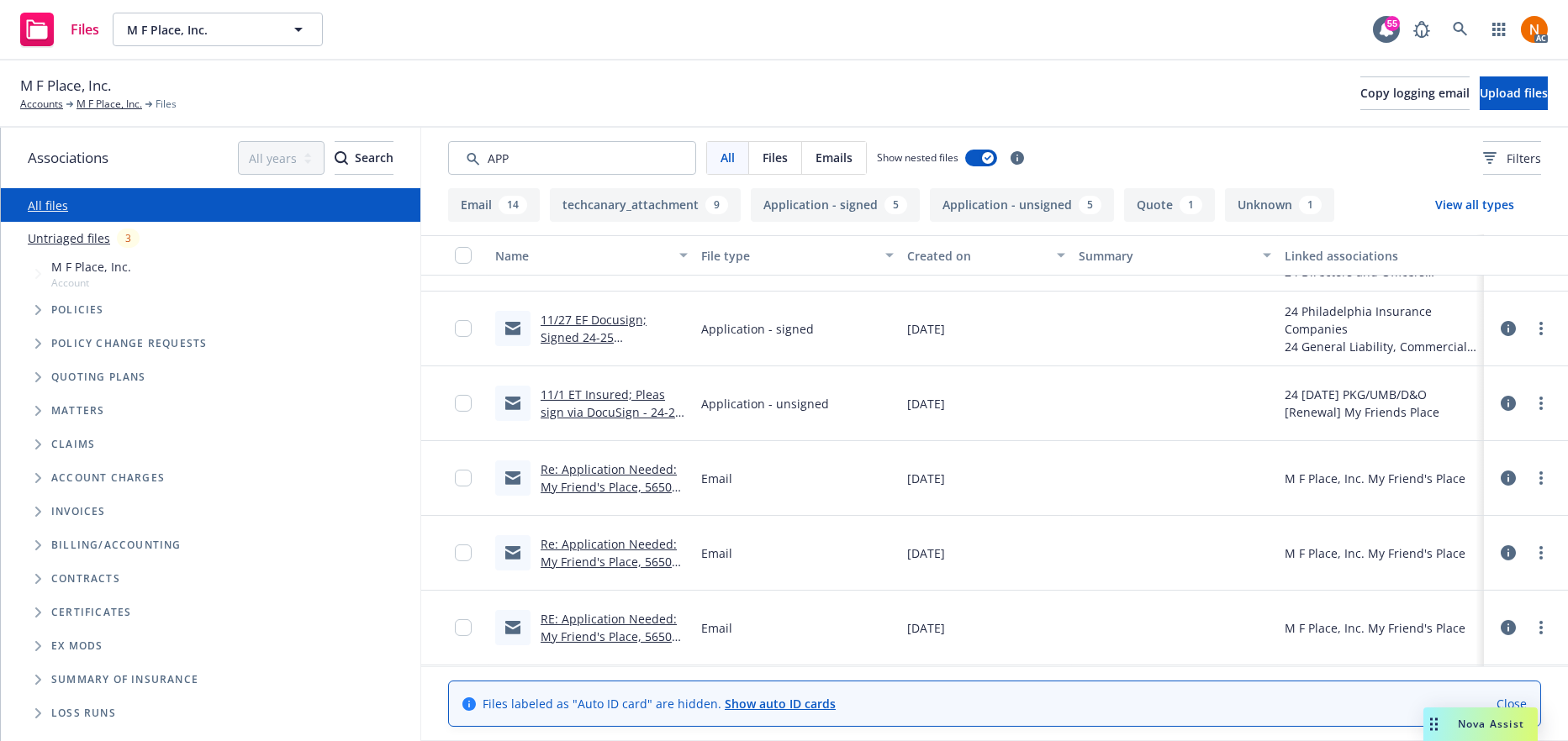
scroll to position [1766, 0]
click at [670, 309] on link "11/27 EF Docusign; Signed 24-25 Philadelphia Pkg Renewal Application.msg" at bounding box center [613, 342] width 144 height 69
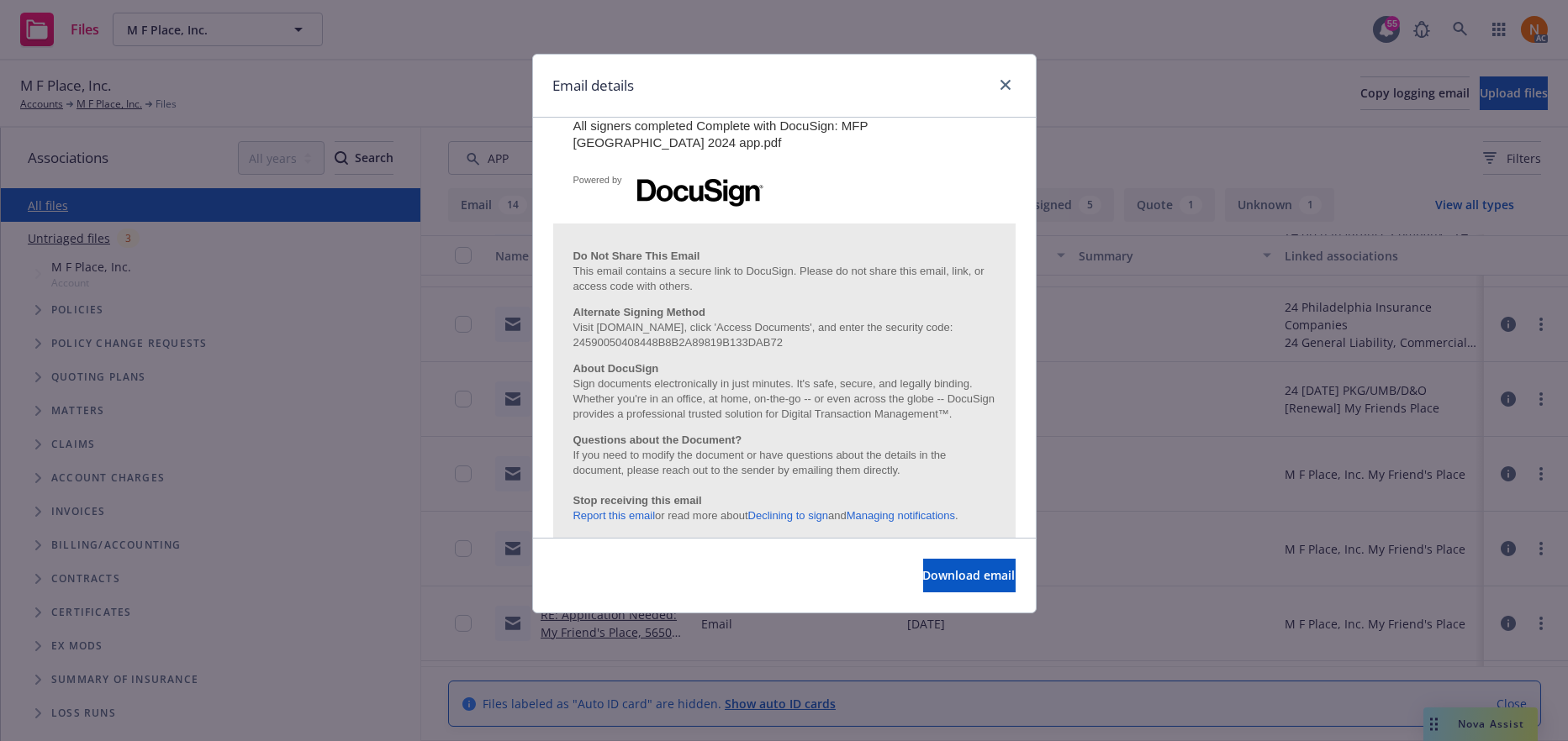
scroll to position [63, 0]
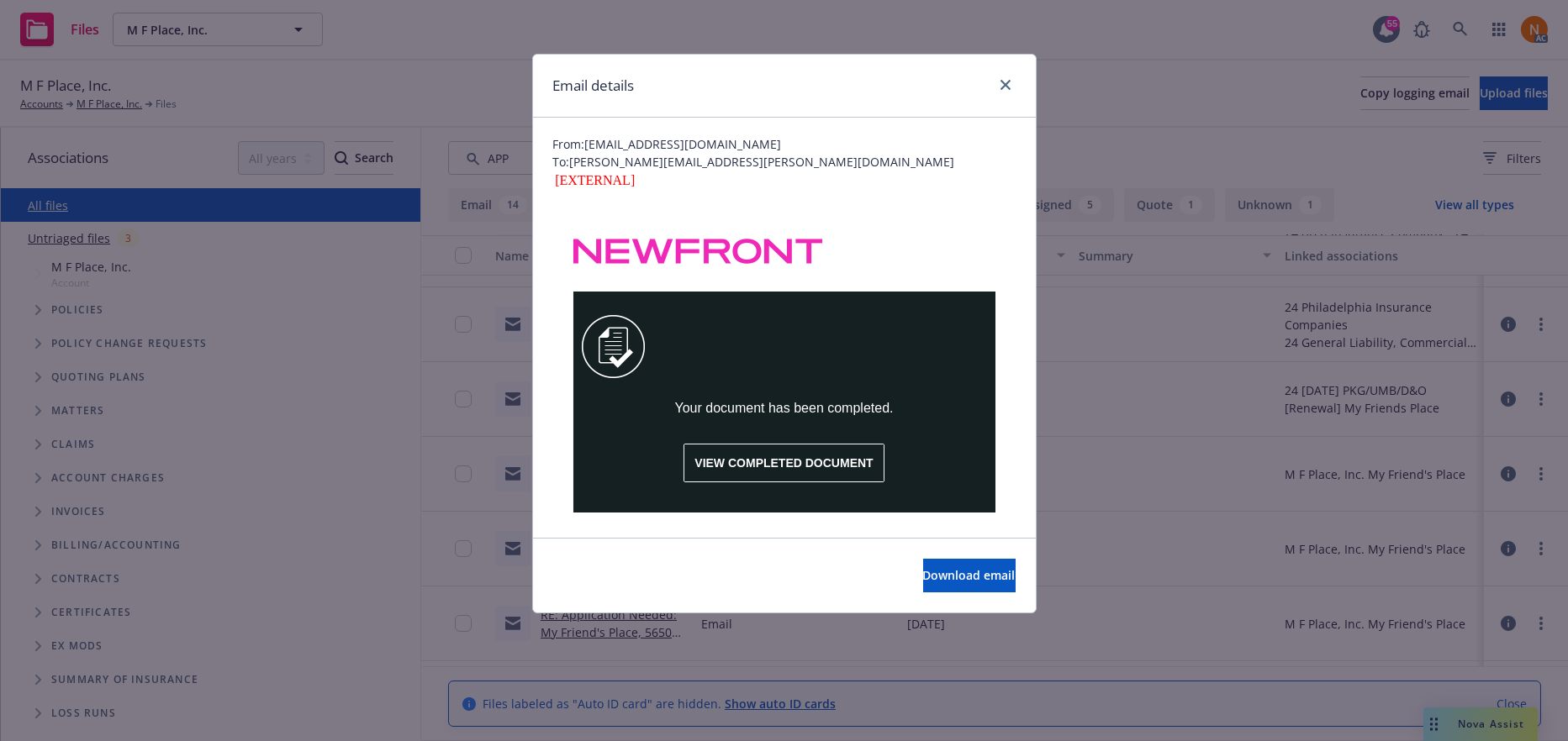
click at [805, 465] on span "VIEW COMPLETED DOCUMENT" at bounding box center [784, 463] width 179 height 14
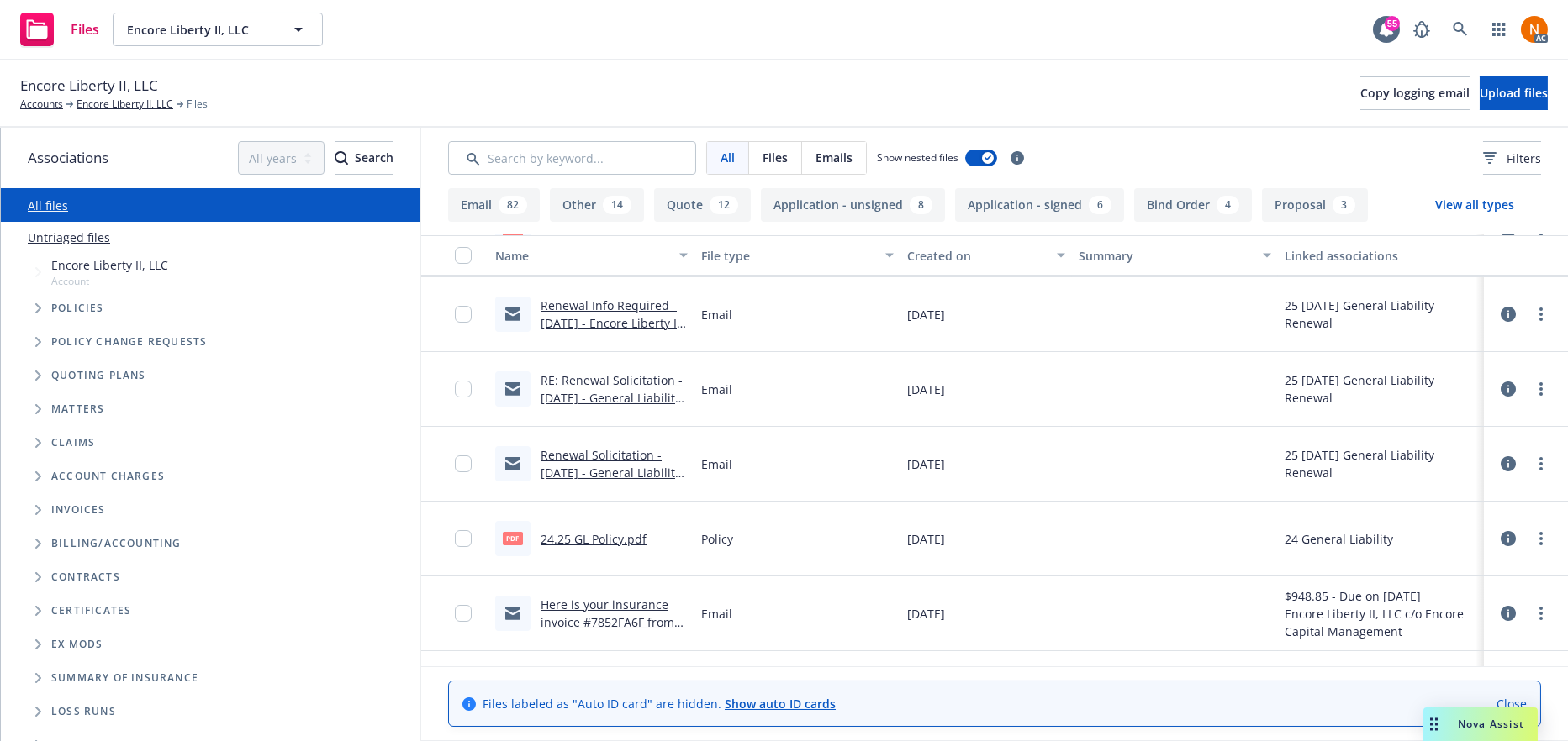
scroll to position [84, 0]
